Goal: Ask a question

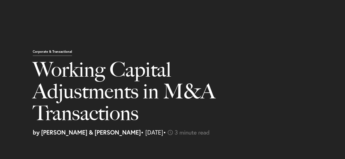
select select "US"
select select "Austin"
select select "Business and Civil Litigation"
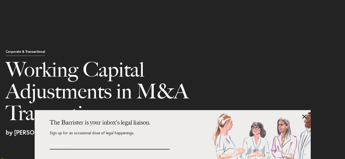
scroll to position [506, 0]
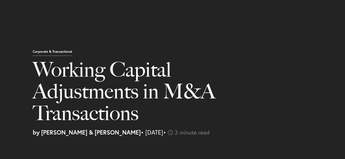
select select "US"
select select "Austin"
select select "Business and Civil Litigation"
